Goal: Task Accomplishment & Management: Manage account settings

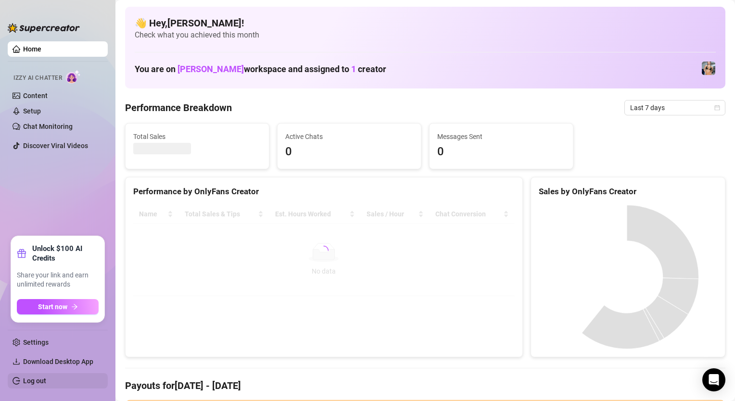
click at [41, 380] on link "Log out" at bounding box center [34, 381] width 23 height 8
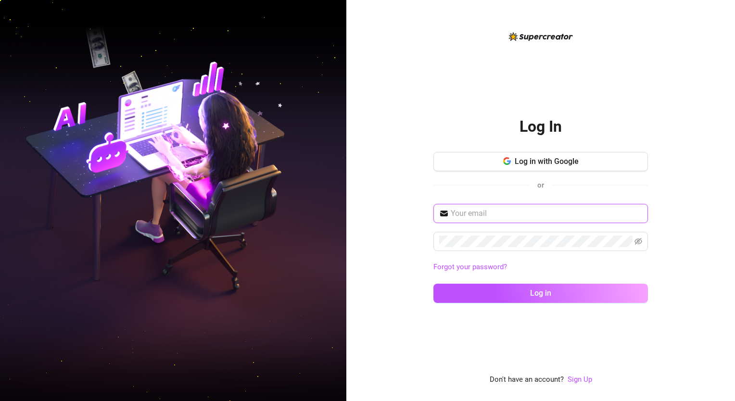
click at [503, 214] on input "text" at bounding box center [547, 214] width 192 height 12
type input "[EMAIL_ADDRESS][DOMAIN_NAME]"
click at [434, 284] on button "Log in" at bounding box center [541, 293] width 215 height 19
